Goal: Communication & Community: Participate in discussion

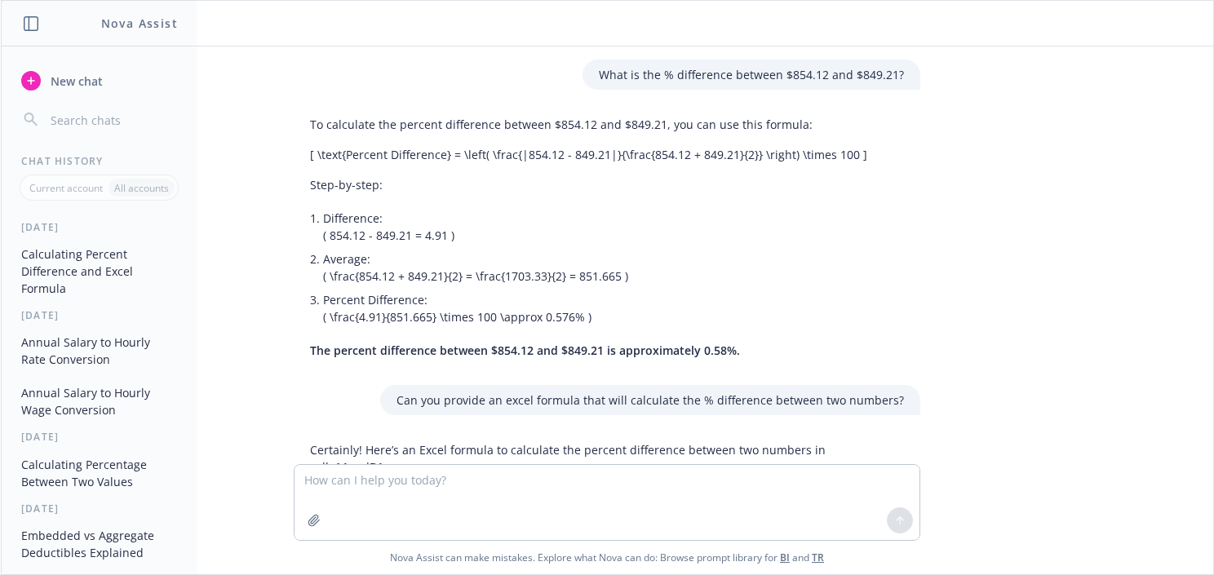
scroll to position [221, 0]
